Goal: Transaction & Acquisition: Purchase product/service

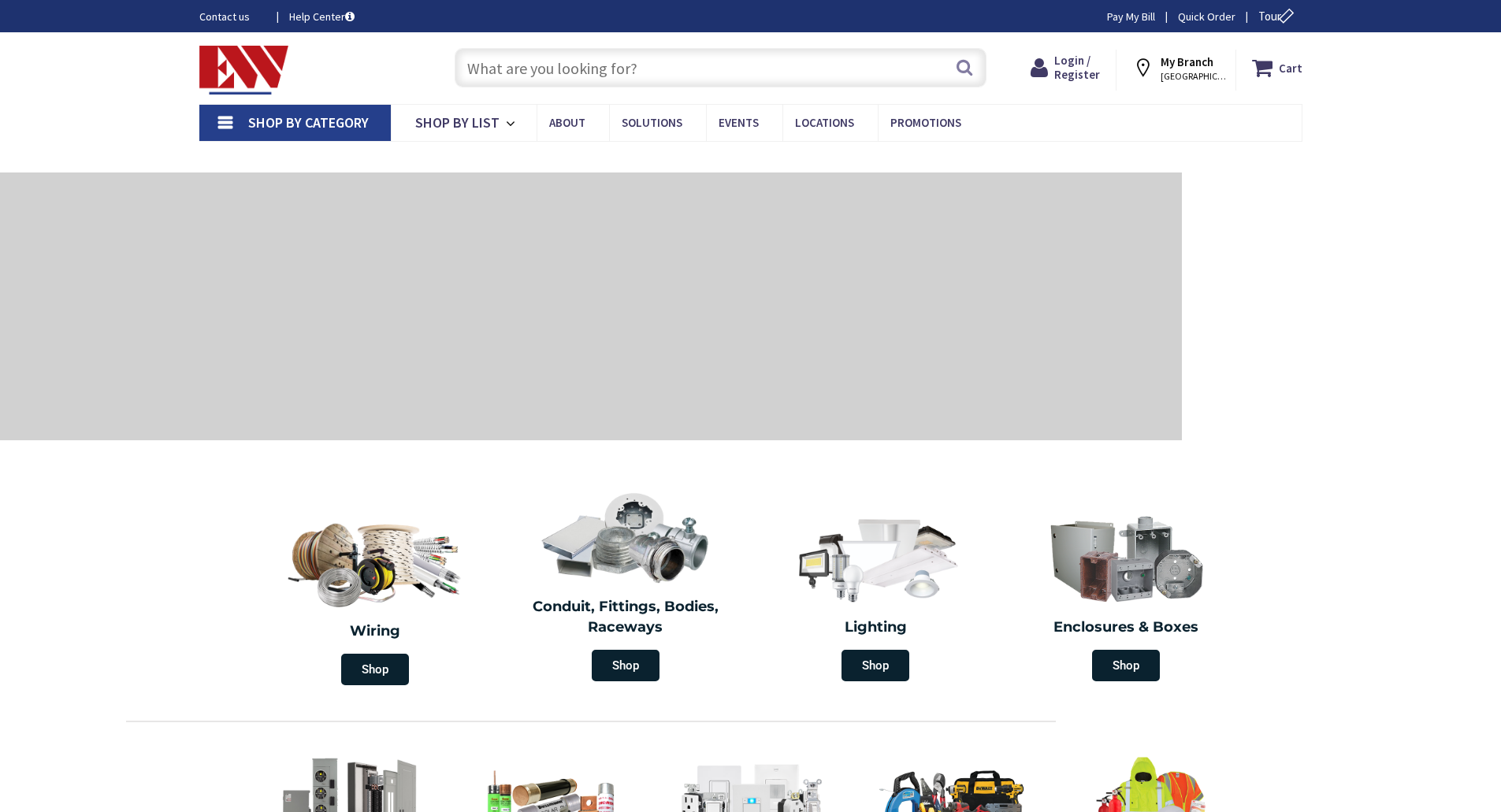
click at [1330, 586] on section "Wiring Shop Conduit, Fittings, Bodies, Raceways Shop Lighting Shop Enclosures &…" at bounding box center [750, 586] width 1501 height 213
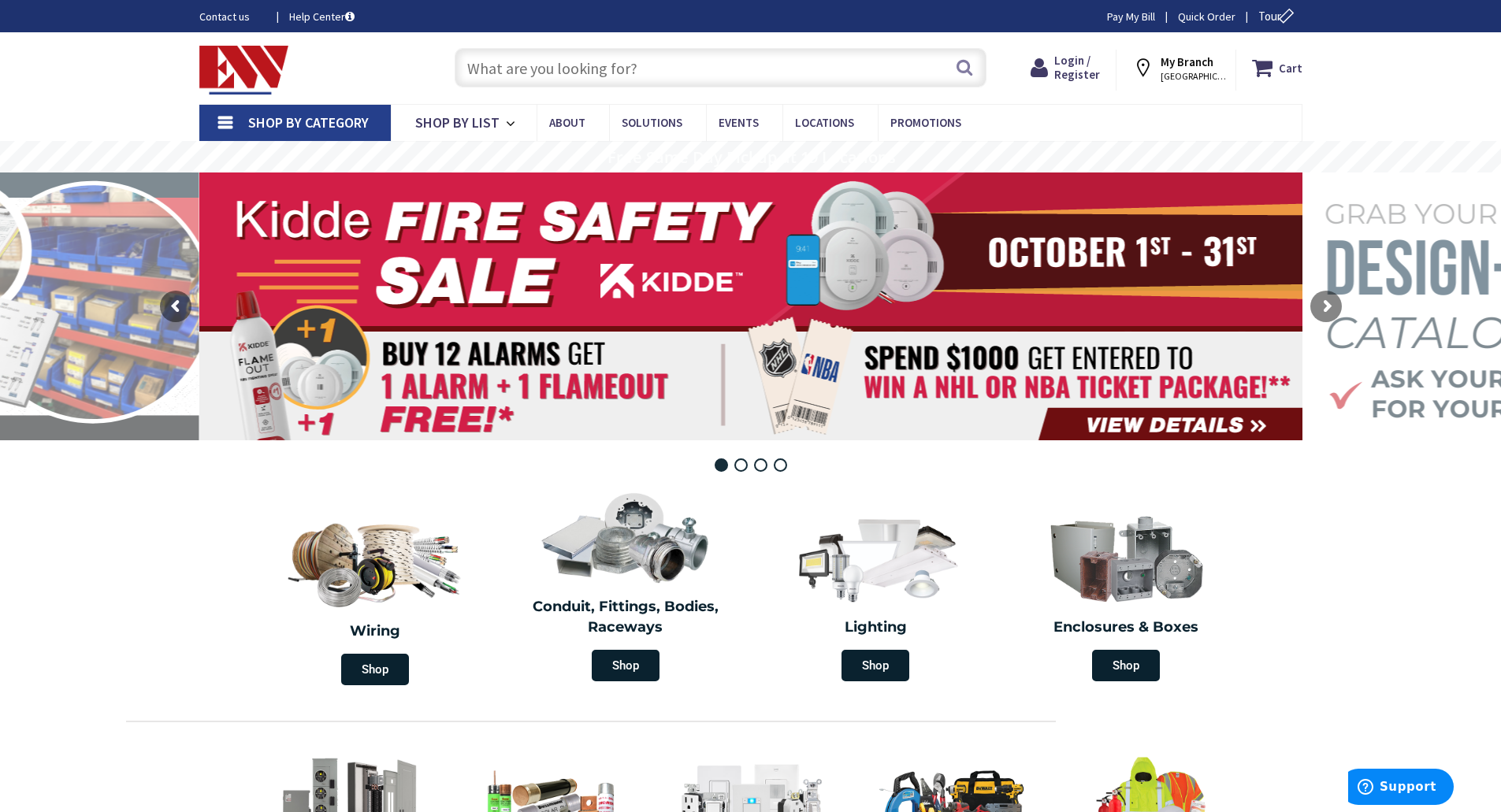
click at [526, 73] on input "text" at bounding box center [720, 67] width 532 height 40
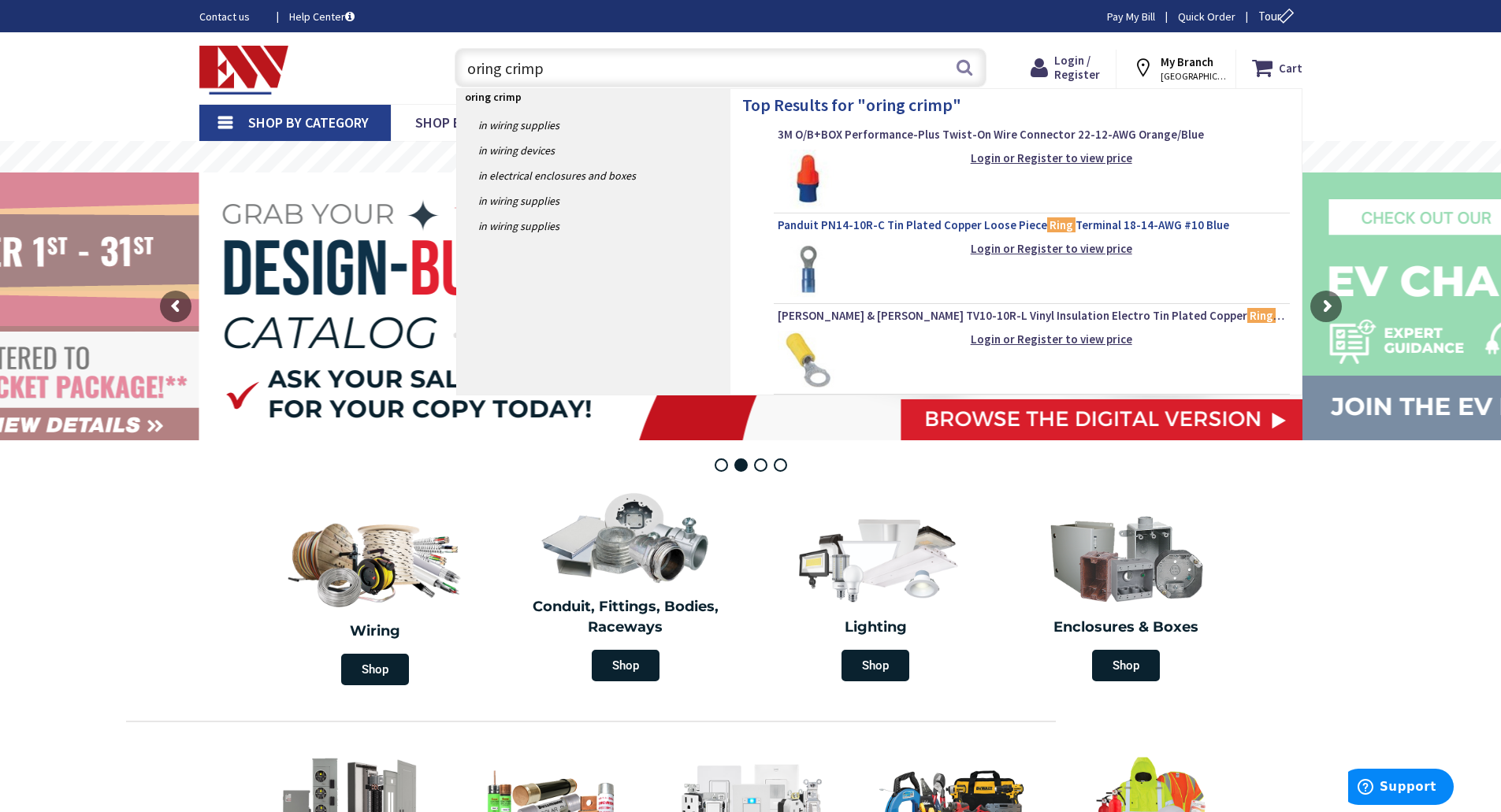
type input "oring crimp"
click at [958, 226] on span "Panduit PN14-10R-C Tin Plated Copper Loose Piece Ring Terminal 18-14-AWG #10 Bl…" at bounding box center [1032, 226] width 508 height 16
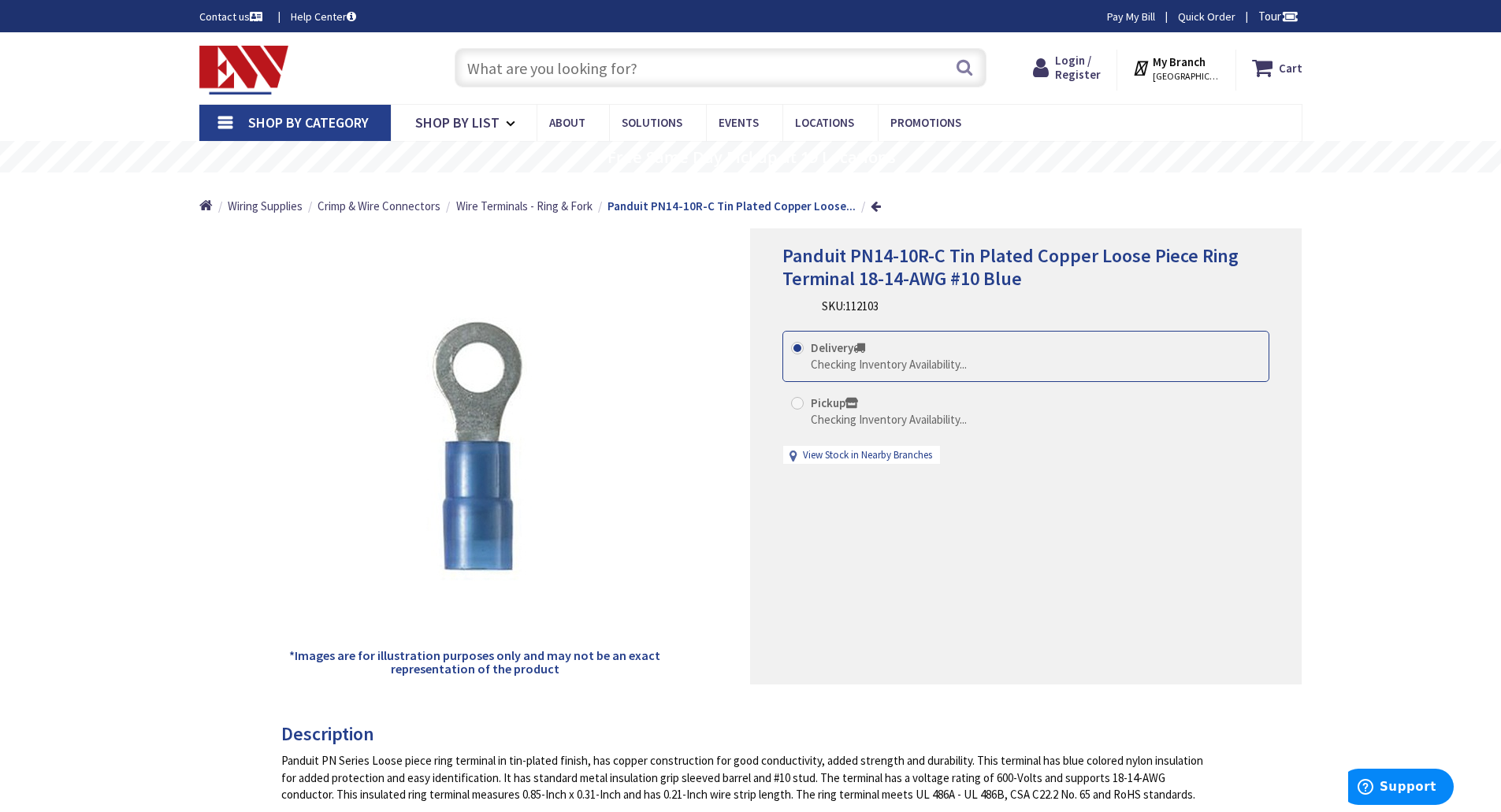
click at [797, 402] on span at bounding box center [797, 403] width 12 height 12
click at [797, 402] on input "Pickup Checking Inventory Availability..." at bounding box center [800, 403] width 11 height 11
radio input "true"
